Goal: Information Seeking & Learning: Learn about a topic

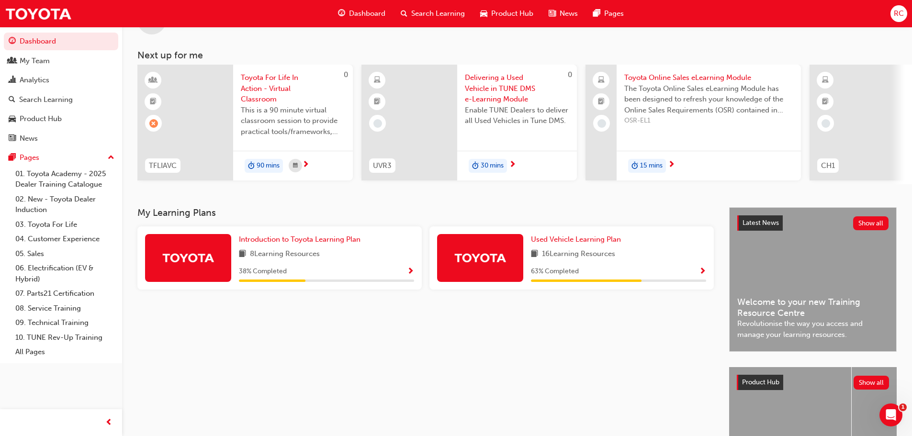
scroll to position [136, 0]
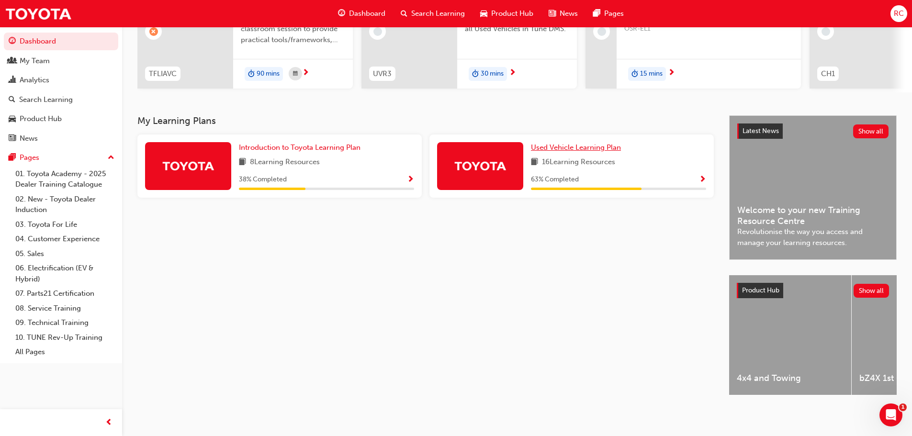
click at [571, 143] on span "Used Vehicle Learning Plan" at bounding box center [576, 147] width 90 height 9
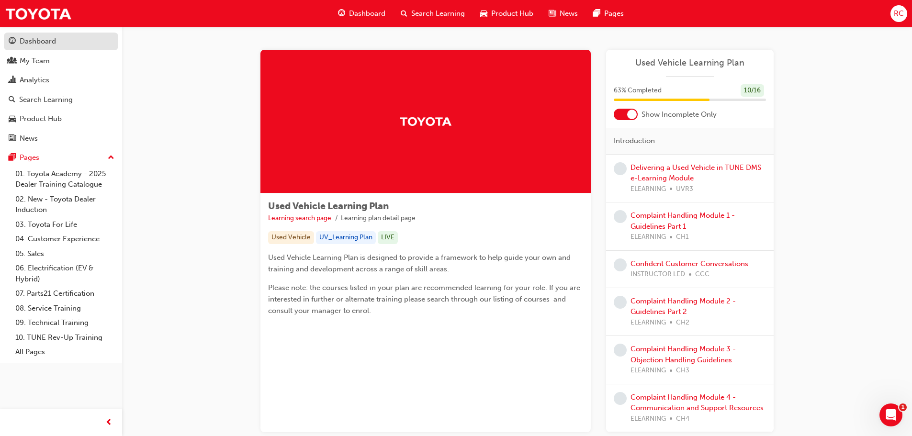
click at [40, 40] on div "Dashboard" at bounding box center [38, 41] width 36 height 11
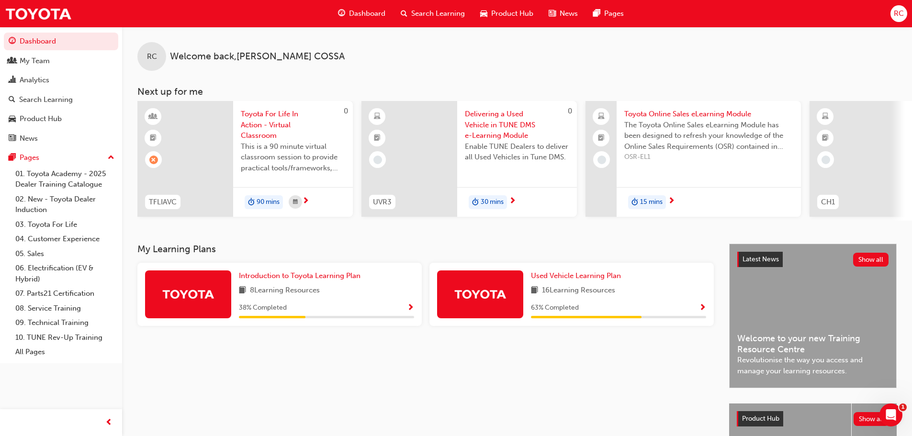
click at [404, 11] on span "search-icon" at bounding box center [404, 14] width 7 height 12
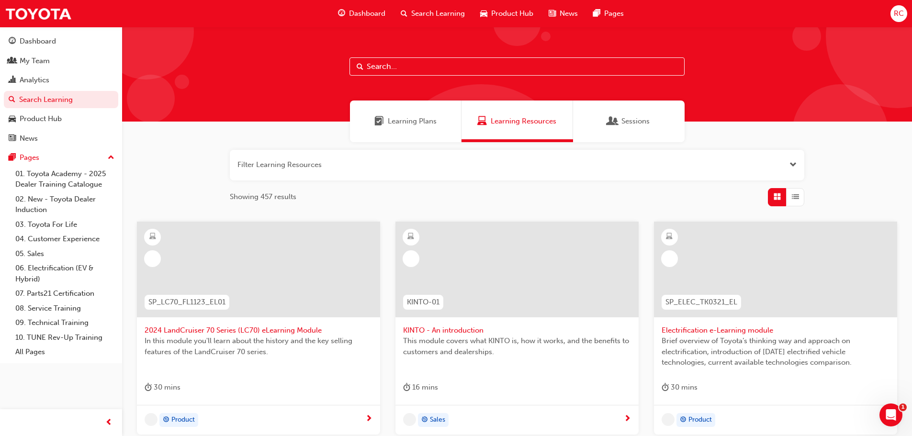
click at [384, 65] on input "text" at bounding box center [516, 66] width 335 height 18
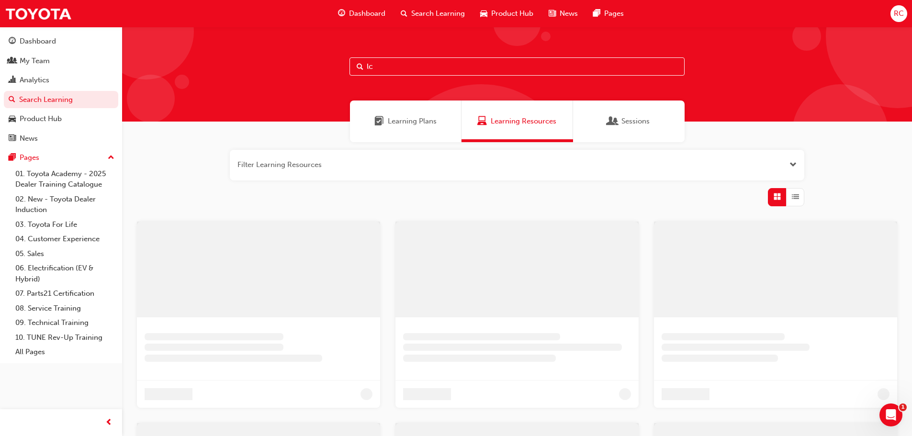
type input "l"
type input "L"
type input "S"
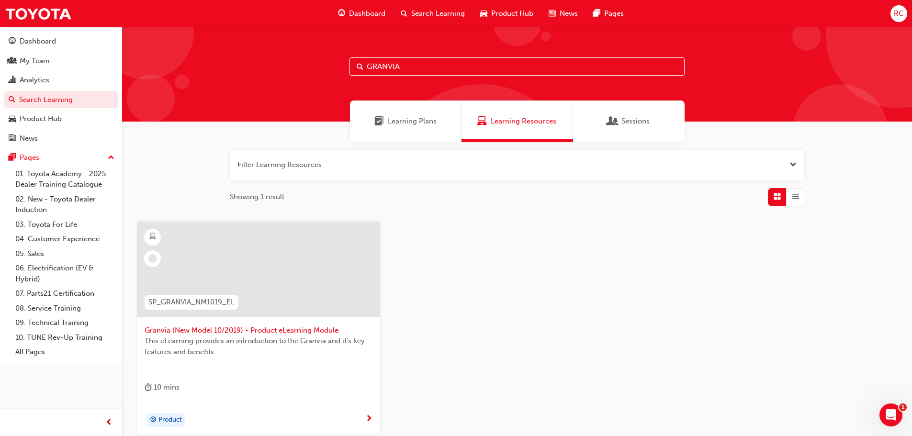
type input "GRANVIA"
click at [186, 304] on span "SP_GRANVIA_NM1019_EL" at bounding box center [191, 302] width 86 height 11
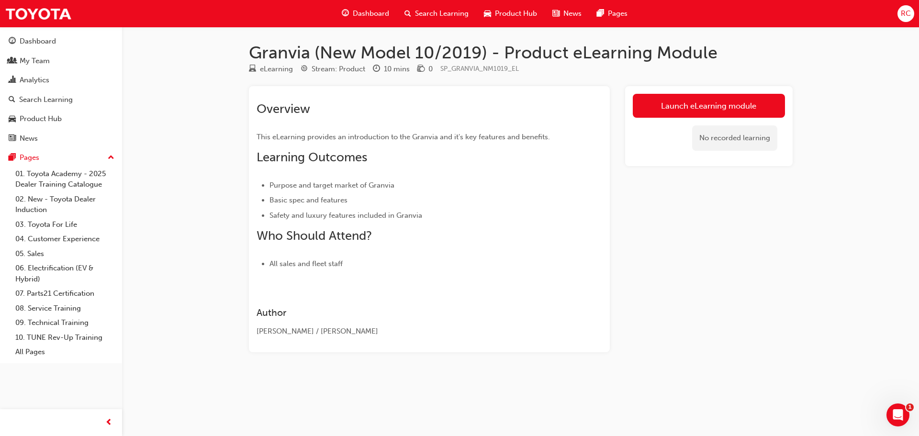
click at [696, 90] on div "Launch eLearning module No recorded learning" at bounding box center [709, 126] width 168 height 80
click at [691, 106] on link "Launch eLearning module" at bounding box center [709, 106] width 152 height 24
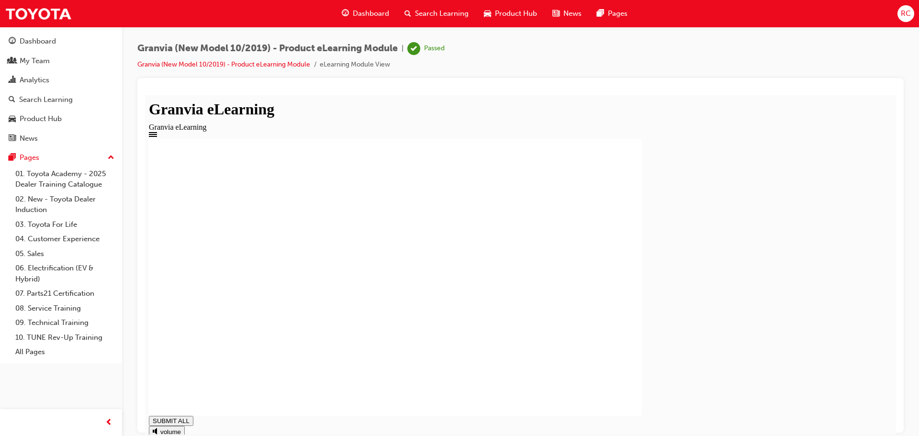
drag, startPoint x: 885, startPoint y: 417, endPoint x: 829, endPoint y: 410, distance: 56.0
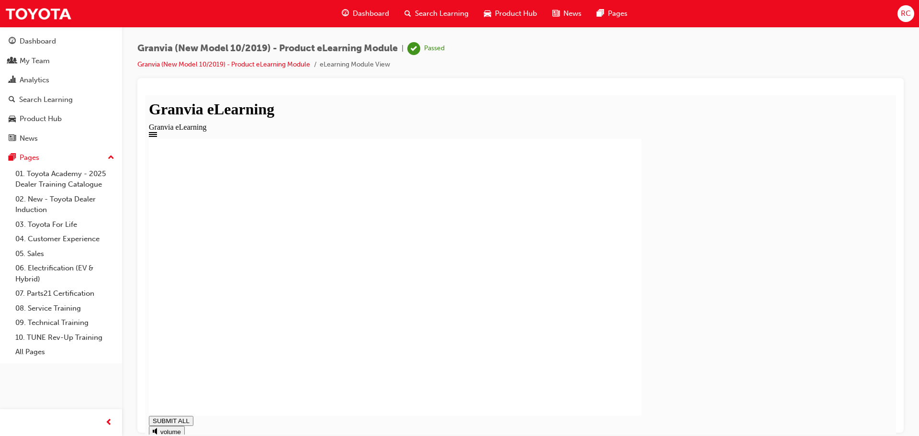
click at [420, 12] on span "Search Learning" at bounding box center [442, 13] width 54 height 11
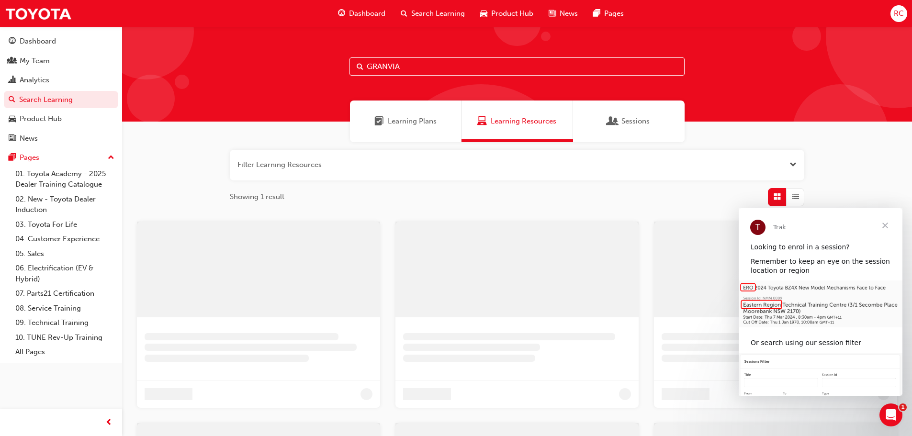
drag, startPoint x: 401, startPoint y: 63, endPoint x: 318, endPoint y: 66, distance: 83.3
click at [318, 66] on div "GRANVIA" at bounding box center [517, 74] width 790 height 95
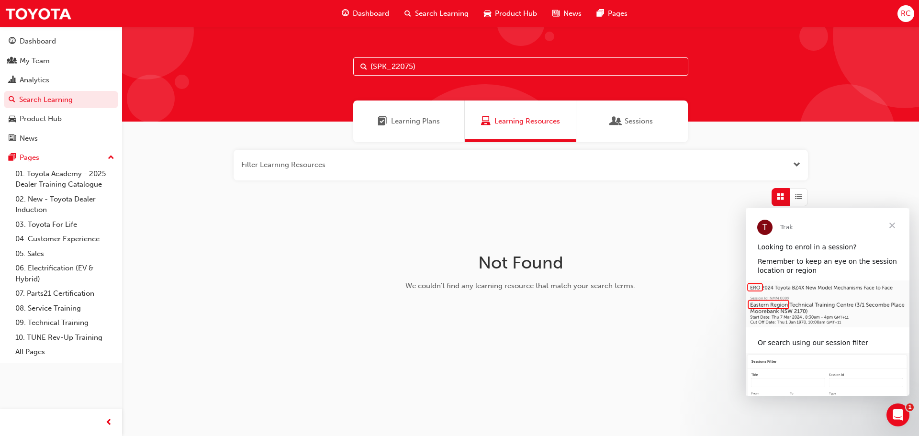
type input "(SPK_22075)"
drag, startPoint x: 421, startPoint y: 68, endPoint x: 349, endPoint y: 69, distance: 71.3
click at [349, 69] on div "(SPK_22075)" at bounding box center [520, 74] width 797 height 95
type input "LC200 (SPK22075)"
click at [61, 101] on link "Search Learning" at bounding box center [61, 100] width 114 height 18
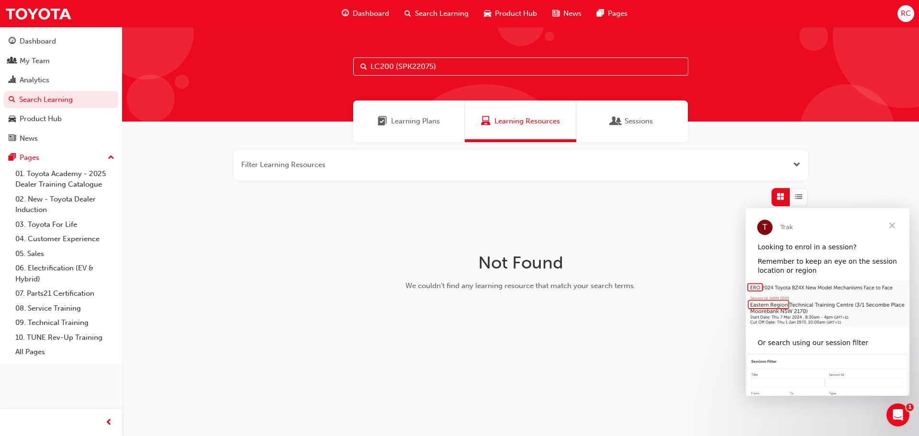
click at [404, 119] on span "Learning Plans" at bounding box center [415, 121] width 49 height 11
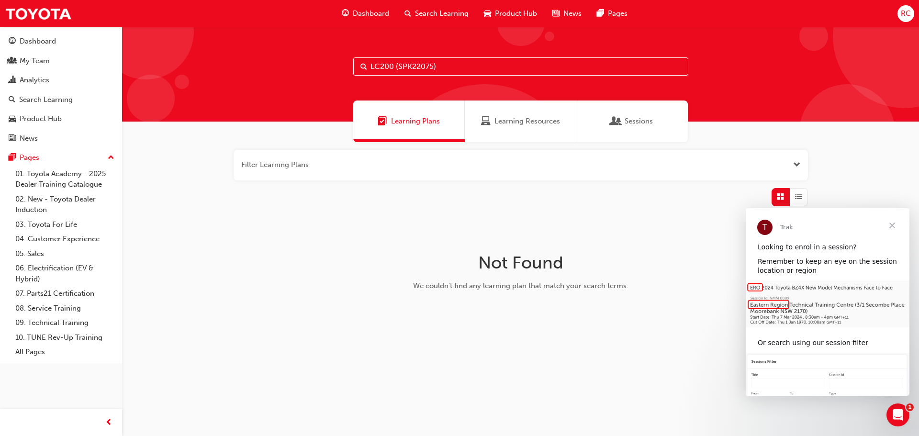
click at [896, 229] on span "Close" at bounding box center [892, 225] width 34 height 34
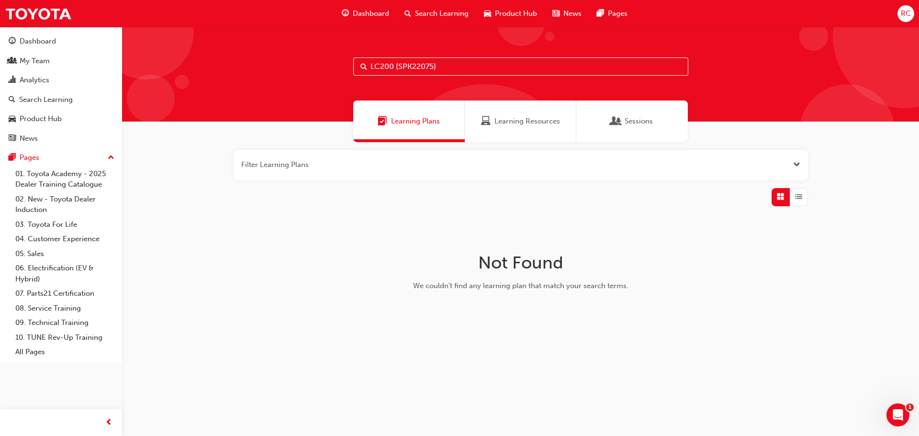
drag, startPoint x: 442, startPoint y: 72, endPoint x: 338, endPoint y: 70, distance: 103.9
click at [338, 70] on div "LC200 (SPK22075)" at bounding box center [520, 74] width 797 height 95
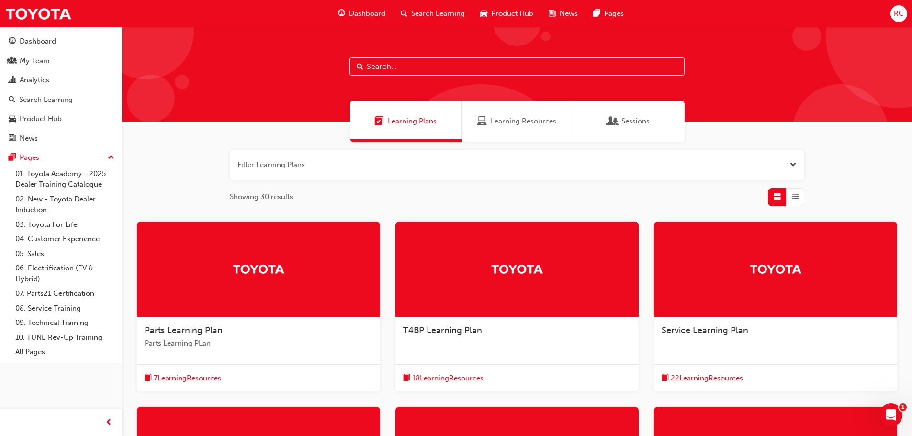
click at [442, 65] on input "text" at bounding box center [516, 66] width 335 height 18
click at [360, 7] on div "Dashboard" at bounding box center [361, 14] width 63 height 20
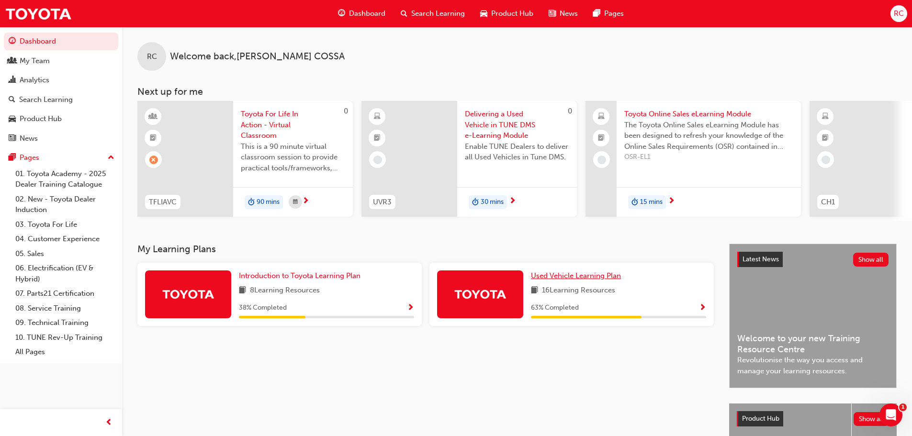
click at [587, 277] on span "Used Vehicle Learning Plan" at bounding box center [576, 275] width 90 height 9
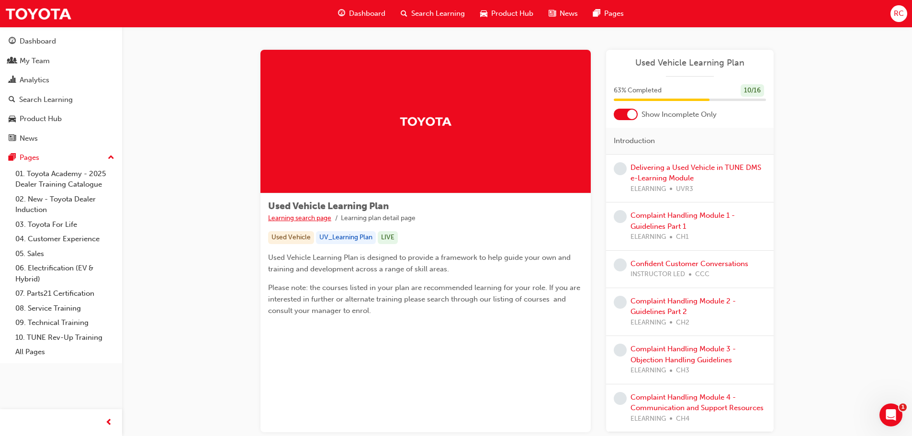
click at [308, 217] on link "Learning search page" at bounding box center [299, 218] width 63 height 8
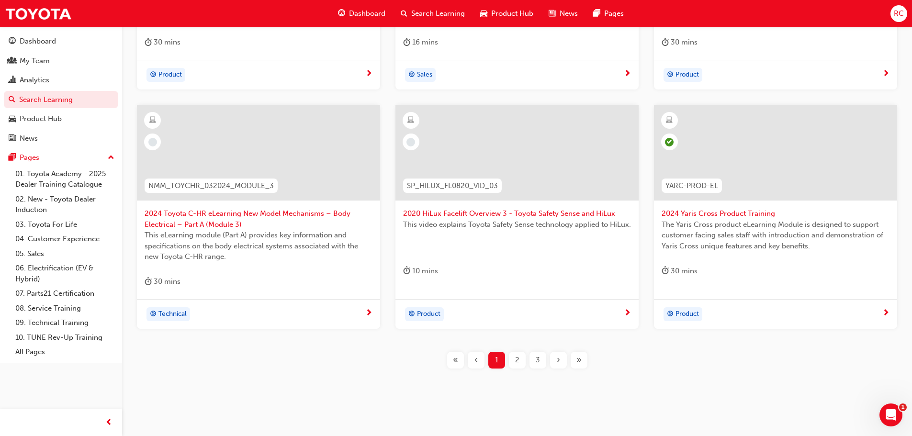
scroll to position [355, 0]
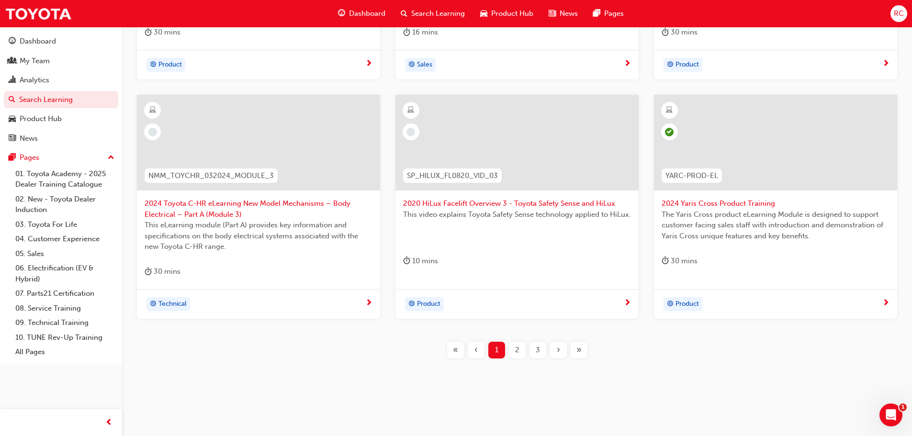
click at [516, 350] on span "2" at bounding box center [517, 350] width 4 height 11
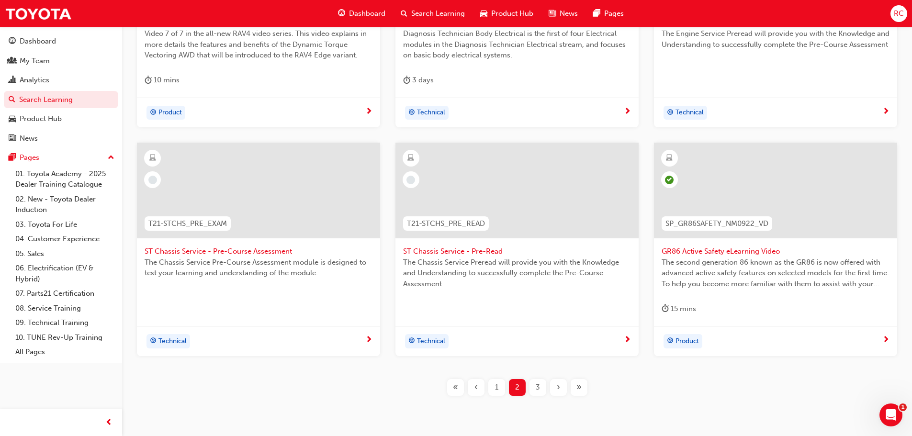
scroll to position [335, 0]
